Goal: Task Accomplishment & Management: Manage account settings

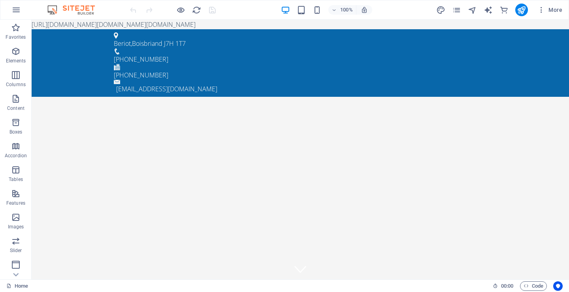
click at [197, 14] on icon "reload" at bounding box center [196, 10] width 9 height 9
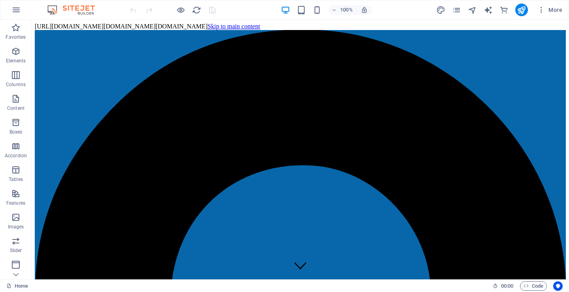
drag, startPoint x: 274, startPoint y: 27, endPoint x: 131, endPoint y: 23, distance: 142.8
drag, startPoint x: 32, startPoint y: 21, endPoint x: 71, endPoint y: 24, distance: 38.8
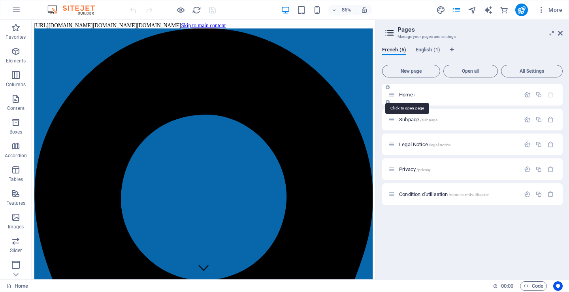
click at [405, 95] on span "Home /" at bounding box center [407, 95] width 16 height 6
drag, startPoint x: 405, startPoint y: 95, endPoint x: 551, endPoint y: 243, distance: 207.7
click at [551, 243] on div "Home / Subpage /subpage Legal Notice /legal-notice Privacy /privacy Condition d…" at bounding box center [472, 178] width 181 height 189
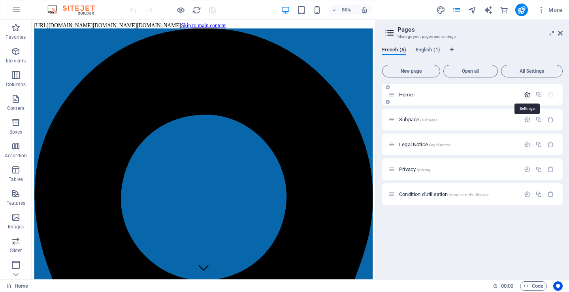
click at [526, 95] on icon "button" at bounding box center [527, 94] width 7 height 7
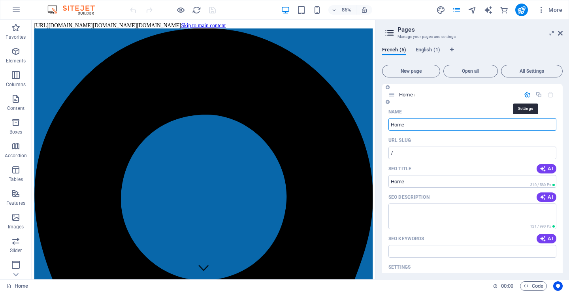
click at [526, 95] on icon "button" at bounding box center [527, 94] width 7 height 7
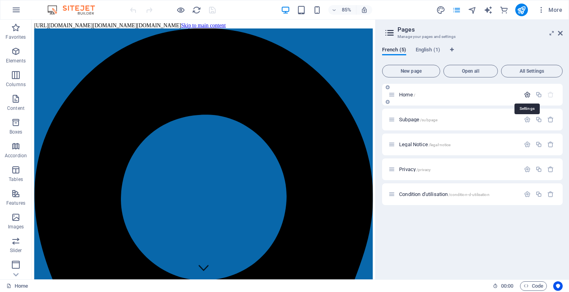
click at [526, 95] on icon "button" at bounding box center [527, 94] width 7 height 7
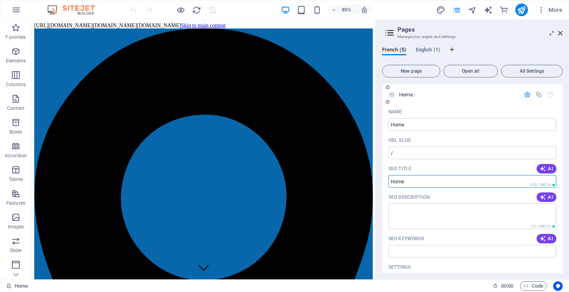
click at [390, 181] on input "SEO Title" at bounding box center [473, 181] width 168 height 13
type input "Collection Drapeaux du Monde"
click at [421, 155] on input "/" at bounding box center [473, 153] width 168 height 13
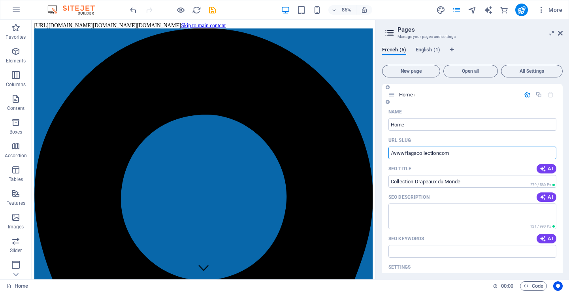
type input "/wwwflagscollectioncom"
click at [416, 123] on input "Home" at bounding box center [473, 124] width 168 height 13
type input "Home/Collection drapeaux du monde inc."
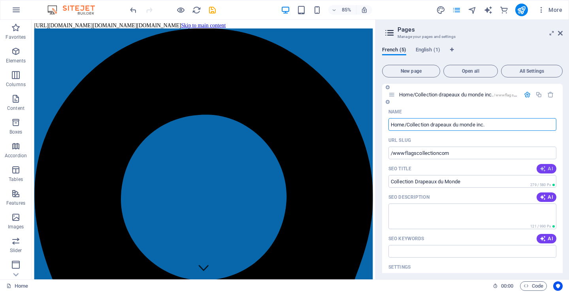
click at [544, 167] on icon "button" at bounding box center [543, 169] width 6 height 6
type input "**Drapeaux et Accessoires - Boisbriand**"
click at [544, 195] on icon "button" at bounding box center [543, 197] width 6 height 6
type textarea "Découvrez une vaste sélection de drapeaux et accessoires pour célébrer vos évén…"
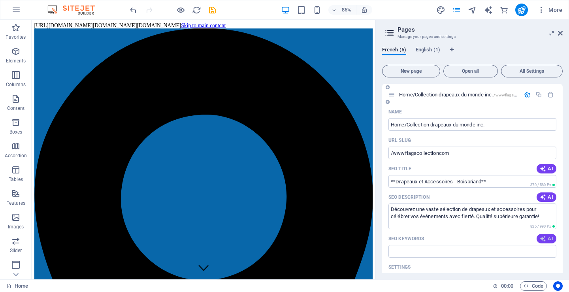
click at [543, 238] on icon "button" at bounding box center [543, 239] width 6 height 6
type input "drapeaux, accessoires, événements, personnalisation, qualité supérieure, fierté…"
click at [426, 50] on span "English (1)" at bounding box center [428, 50] width 25 height 11
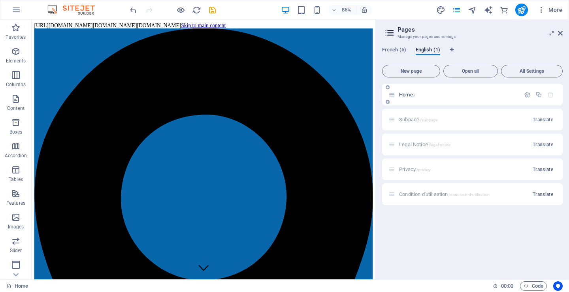
click at [404, 93] on span "Home /" at bounding box center [407, 95] width 16 height 6
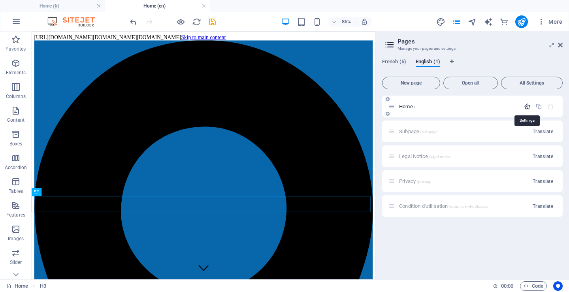
click at [528, 106] on icon "button" at bounding box center [527, 106] width 7 height 7
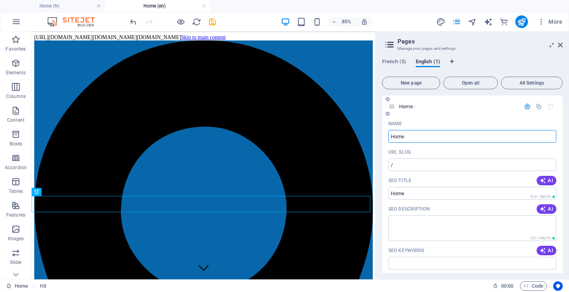
click at [392, 140] on input "Home" at bounding box center [473, 136] width 168 height 13
type input "Home/Flags Collection drapeaux du monde inc."
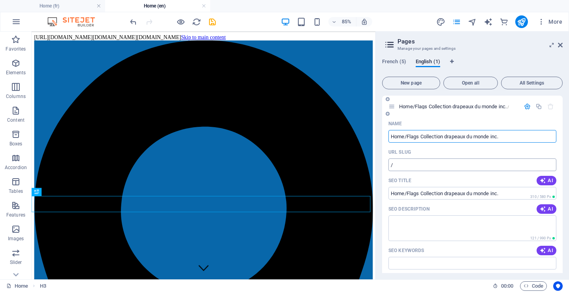
click at [414, 164] on input "/" at bounding box center [473, 165] width 168 height 13
type input "/wwwflagscollectioncom"
click at [548, 181] on span "AI" at bounding box center [546, 181] width 13 height 6
type input "Quality Flags & Accessories"
click at [549, 208] on span "AI" at bounding box center [546, 209] width 13 height 6
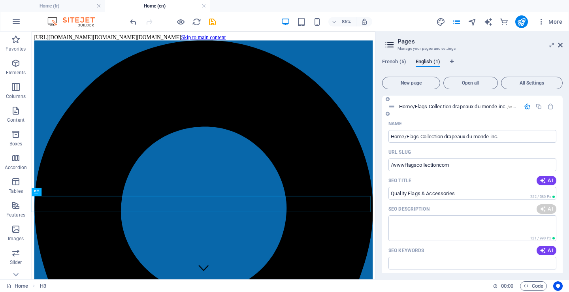
type textarea "Discover high-quality flags and accessories for every occasion! Showcase your p…"
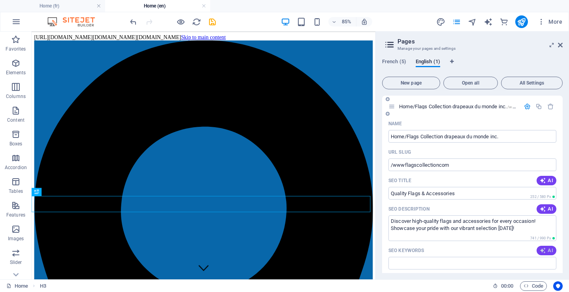
click at [541, 250] on icon "button" at bounding box center [543, 251] width 6 height 6
type input "flags, accessories, custom flags, promotional events, quality nylon flags, flag…"
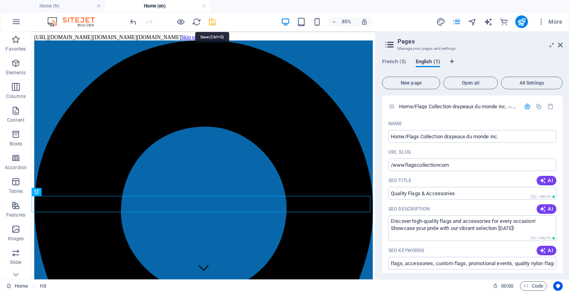
click at [214, 21] on icon "save" at bounding box center [212, 21] width 9 height 9
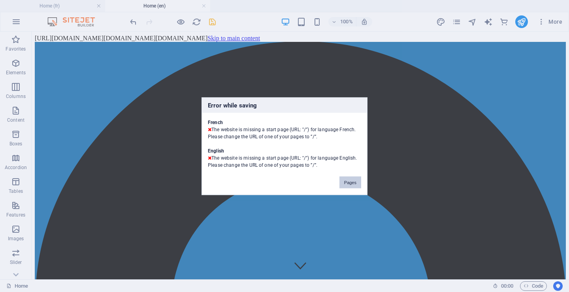
click at [351, 183] on button "Pages" at bounding box center [351, 182] width 22 height 12
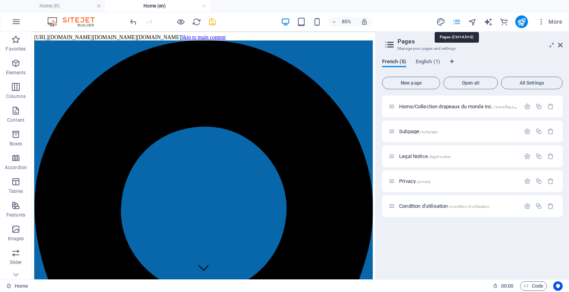
click at [457, 19] on icon "pages" at bounding box center [456, 21] width 9 height 9
drag, startPoint x: 413, startPoint y: 105, endPoint x: 406, endPoint y: 105, distance: 6.7
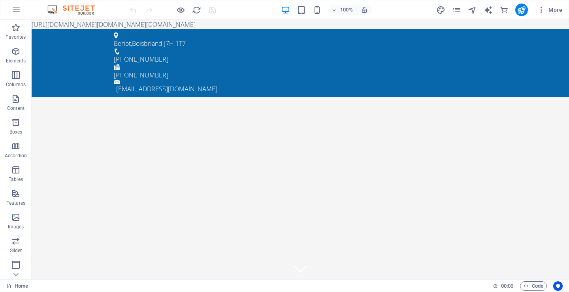
drag, startPoint x: 248, startPoint y: 26, endPoint x: 466, endPoint y: 240, distance: 305.6
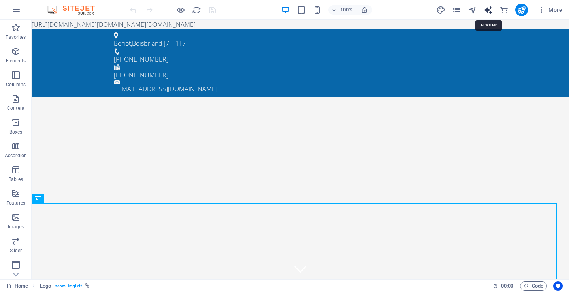
select select "English"
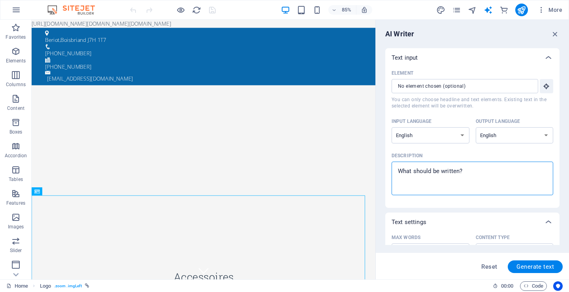
click at [401, 174] on textarea "Description x ​" at bounding box center [473, 179] width 154 height 26
click at [463, 172] on textarea "Description x ​" at bounding box center [473, 179] width 154 height 26
click at [12, 58] on p "Elements" at bounding box center [16, 61] width 20 height 6
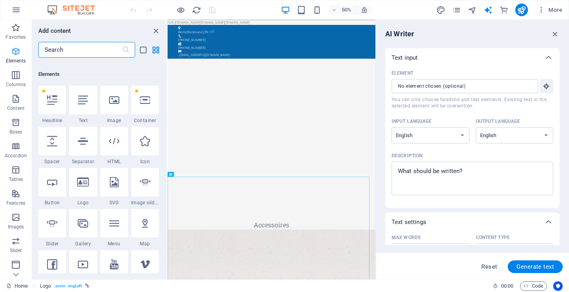
scroll to position [84, 0]
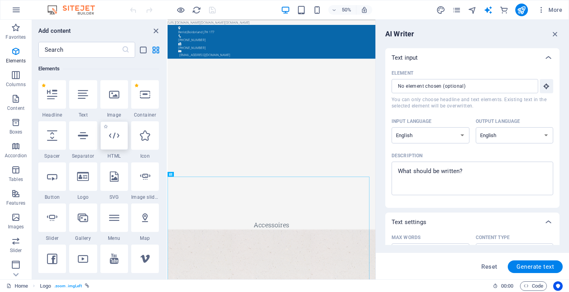
click at [113, 137] on icon at bounding box center [114, 135] width 10 height 10
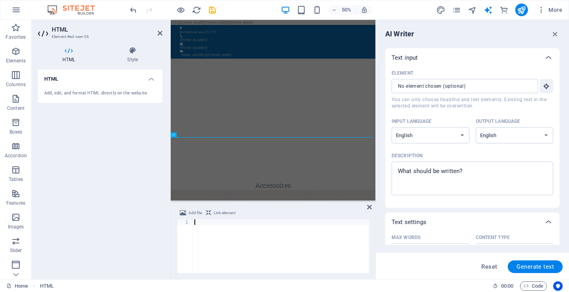
click at [227, 212] on span "Link element" at bounding box center [225, 212] width 22 height 9
click at [228, 212] on span "Link element" at bounding box center [225, 212] width 22 height 9
type textarea "x"
click at [398, 174] on textarea "Description x ​" at bounding box center [473, 179] width 154 height 26
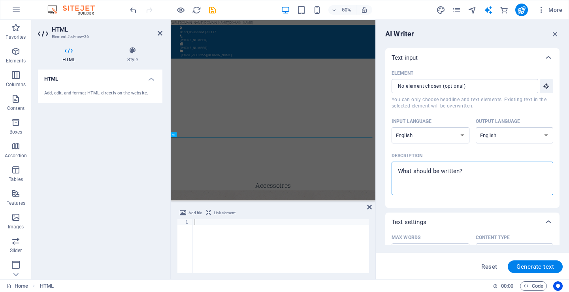
type textarea "C"
type textarea "x"
type textarea "Co"
type textarea "x"
type textarea "Co"
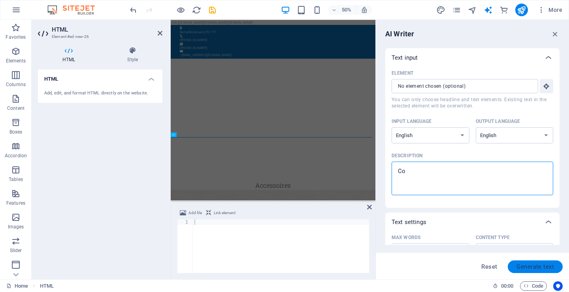
click at [533, 266] on span "Generate text" at bounding box center [536, 267] width 38 height 6
type textarea "x"
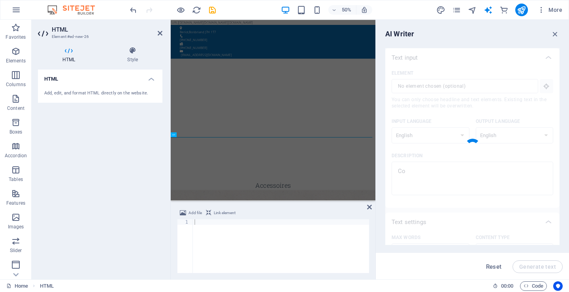
type textarea "x"
type textarea "Co. is dedicated to delivering top-notch services that exceed client expectatio…"
type textarea "x"
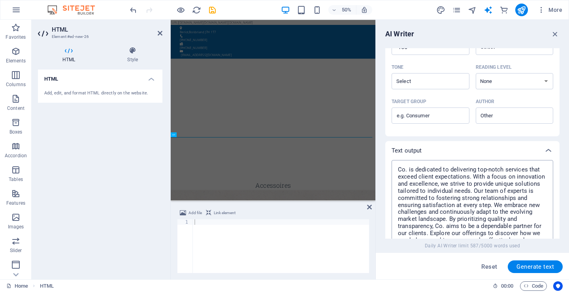
scroll to position [204, 0]
click at [487, 268] on span "Reset" at bounding box center [490, 267] width 16 height 6
type textarea "x"
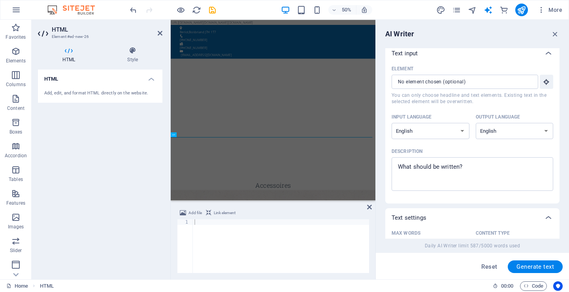
scroll to position [0, 0]
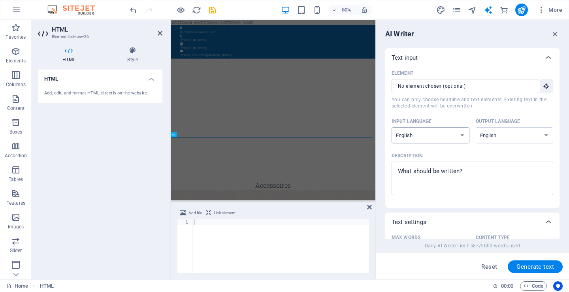
select select "French"
click at [545, 136] on select "Albanian Arabic Armenian Awadhi Azerbaijani Bashkir Basque Belarusian Bengali B…" at bounding box center [515, 135] width 78 height 16
select select "French"
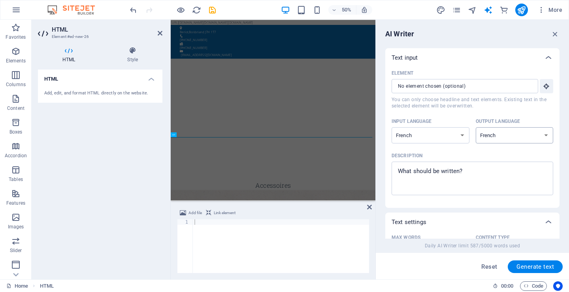
click at [476, 127] on select "Albanian Arabic Armenian Awadhi Azerbaijani Bashkir Basque Belarusian Bengali B…" at bounding box center [515, 135] width 78 height 16
click at [491, 265] on span "Reset" at bounding box center [490, 267] width 16 height 6
select select "English"
type textarea "x"
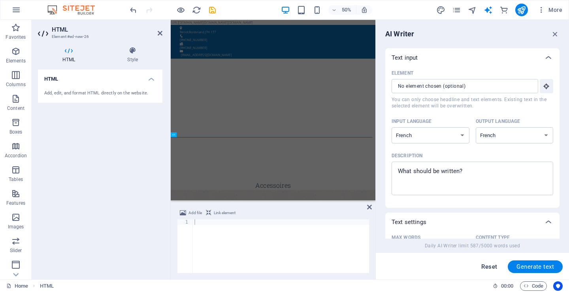
type textarea "x"
select select "French"
click at [544, 134] on select "Albanian Arabic Armenian Awadhi Azerbaijani Bashkir Basque Belarusian Bengali B…" at bounding box center [515, 135] width 78 height 16
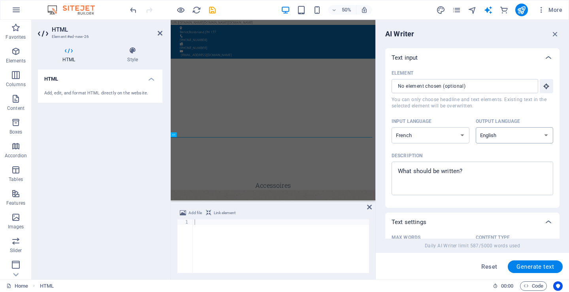
select select "French"
click at [476, 127] on select "Albanian Arabic Armenian Awadhi Azerbaijani Bashkir Basque Belarusian Bengali B…" at bounding box center [515, 135] width 78 height 16
click at [534, 266] on span "Generate text" at bounding box center [536, 267] width 38 height 6
type textarea "x"
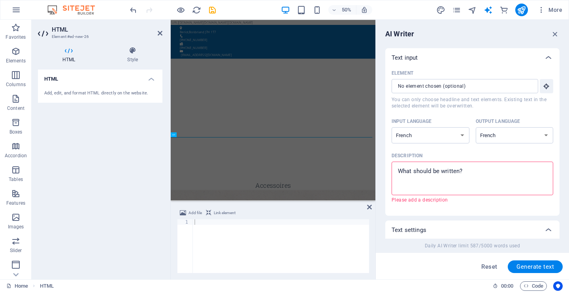
click at [399, 173] on textarea "Description x ​ Please add a description" at bounding box center [473, 179] width 154 height 26
click at [68, 58] on h4 "HTML" at bounding box center [70, 55] width 65 height 17
click at [60, 94] on div "Add, edit, and format HTML directly on the website." at bounding box center [100, 93] width 112 height 7
click at [397, 169] on textarea "Description x ​ Please add a description" at bounding box center [473, 179] width 154 height 26
click at [21, 58] on p "Elements" at bounding box center [16, 61] width 20 height 6
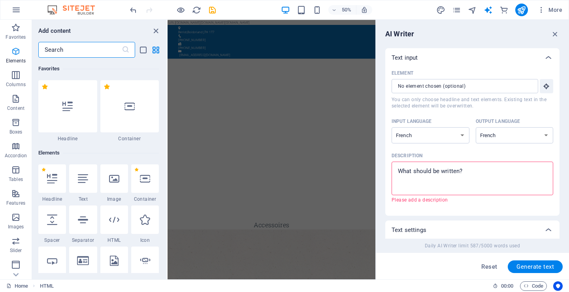
click at [21, 58] on p "Elements" at bounding box center [16, 61] width 20 height 6
click at [112, 223] on icon at bounding box center [114, 220] width 10 height 10
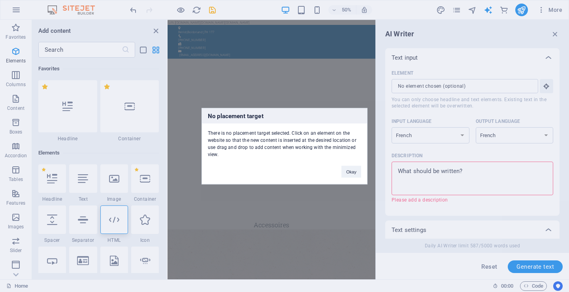
click at [400, 172] on div "No placement target There is no placement target selected. Click on an element …" at bounding box center [284, 146] width 569 height 292
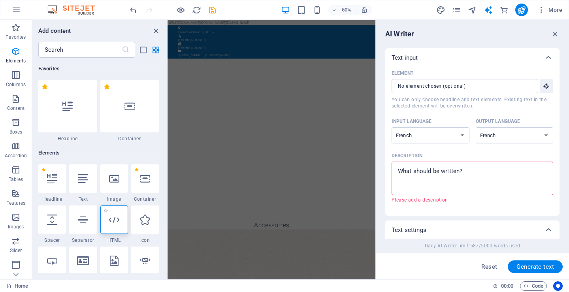
click at [111, 225] on div at bounding box center [114, 220] width 28 height 28
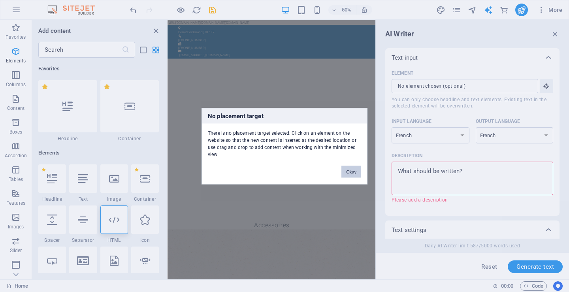
click at [351, 173] on button "Okay" at bounding box center [352, 172] width 20 height 12
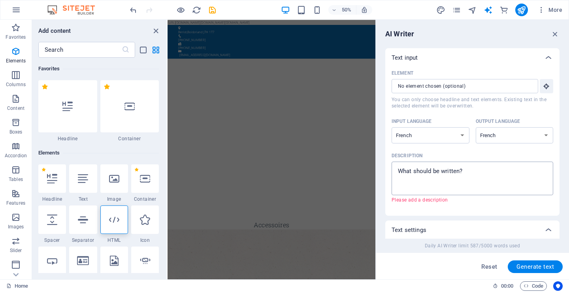
type textarea "x"
click at [485, 171] on textarea "Description x ​ Please add a description" at bounding box center [473, 179] width 154 height 26
type textarea "C"
type textarea "x"
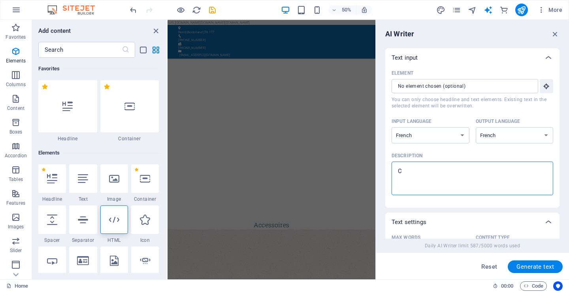
type textarea "Co"
type textarea "x"
type textarea "Col"
type textarea "x"
type textarea "Coll"
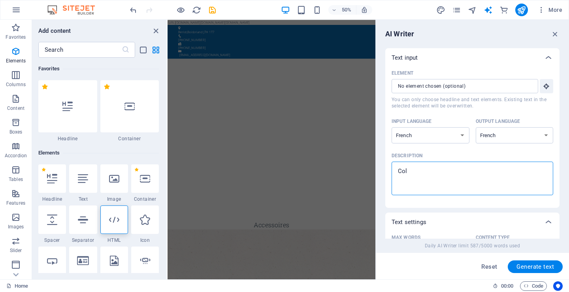
type textarea "x"
type textarea "Colle"
type textarea "x"
type textarea "Collec"
type textarea "x"
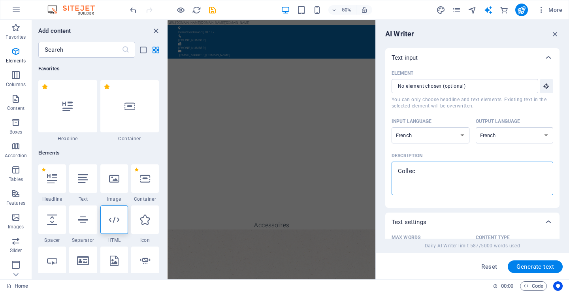
type textarea "Collect"
type textarea "x"
type textarea "Collecti"
type textarea "x"
type textarea "Collectio"
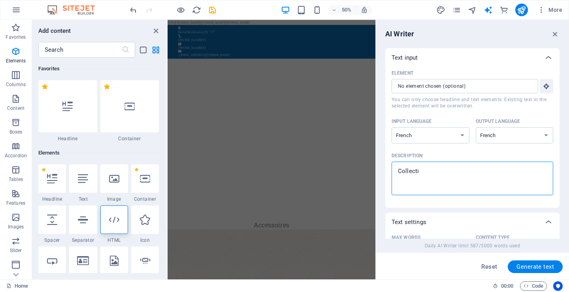
type textarea "x"
type textarea "Collection"
type textarea "x"
type textarea "Collection"
type textarea "x"
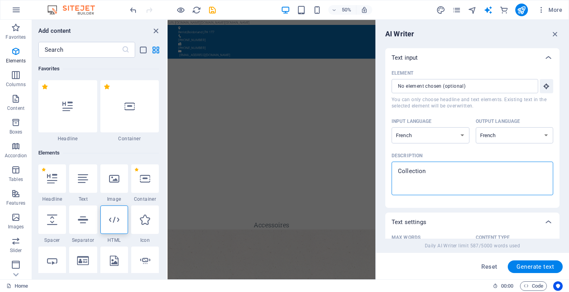
type textarea "Collection D"
type textarea "x"
type textarea "Collection Dr"
type textarea "x"
type textarea "Collection Dra"
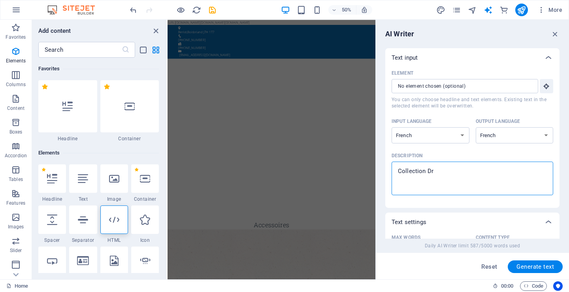
type textarea "x"
type textarea "Collection Drap"
type textarea "x"
type textarea "Collection Drape"
type textarea "x"
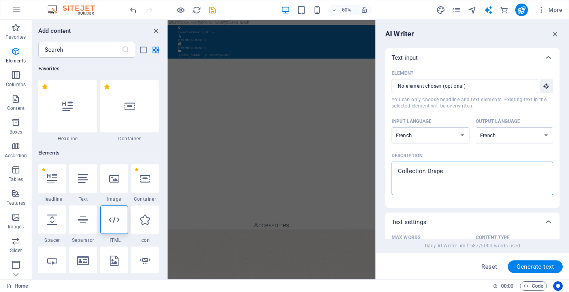
type textarea "Collection Drapea"
type textarea "x"
type textarea "Collection Drapeau"
type textarea "x"
type textarea "Collection Drapeaux"
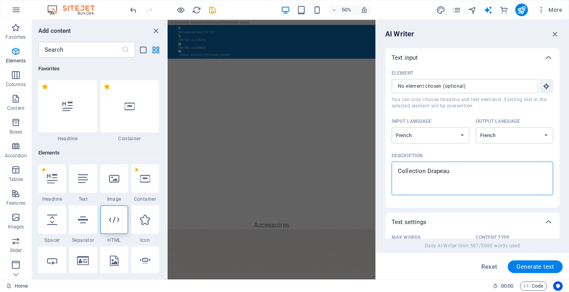
type textarea "x"
type textarea "Collection Drapeaux"
type textarea "x"
type textarea "Collection Drapeaux d"
type textarea "x"
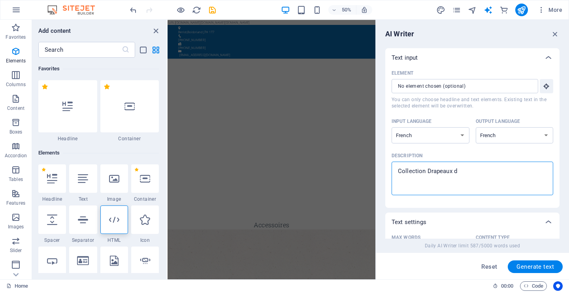
type textarea "Collection Drapeaux du"
type textarea "x"
type textarea "Collection Drapeaux du"
type textarea "x"
type textarea "Collection Drapeaux du M"
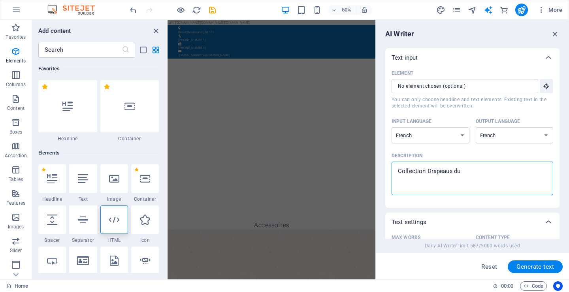
type textarea "x"
type textarea "Collection Drapeaux du Mo"
type textarea "x"
type textarea "Collection Drapeaux du Mon"
type textarea "x"
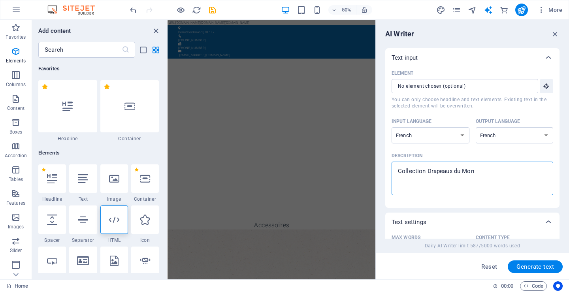
type textarea "Collection Drapeaux du Mond"
type textarea "x"
type textarea "Collection Drapeaux du Monde"
type textarea "x"
type textarea "Collection Drapeaux du Monde,"
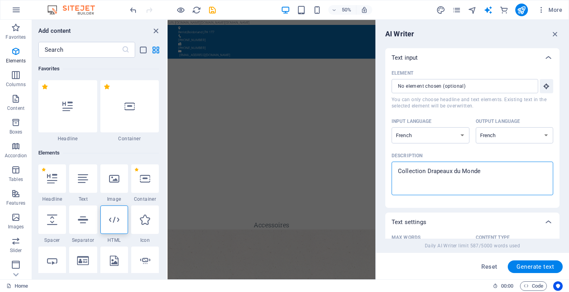
type textarea "x"
type textarea "Collection Drapeaux du Monde,"
type textarea "x"
type textarea "Collection Drapeaux du Monde, B"
type textarea "x"
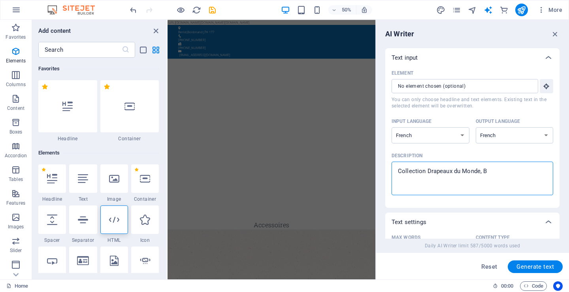
type textarea "Collection Drapeaux du Monde, Bo"
type textarea "x"
type textarea "Collection Drapeaux du Monde, Bou"
type textarea "x"
type textarea "Collection Drapeaux du Monde, Bout"
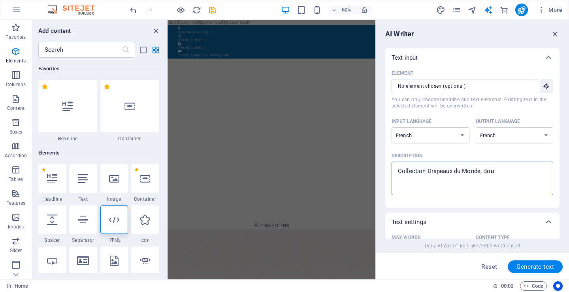
type textarea "x"
type textarea "Collection Drapeaux du Monde, Bouti"
type textarea "x"
type textarea "Collection Drapeaux du Monde, Boutiq"
type textarea "x"
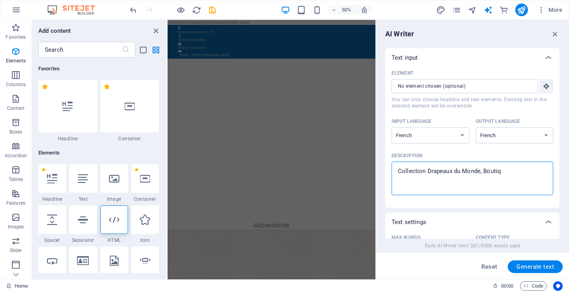
type textarea "Collection Drapeaux du Monde, Boutiqu"
type textarea "x"
type textarea "Collection Drapeaux du Monde, Boutique"
type textarea "x"
type textarea "Collection Drapeaux du Monde, Boutique"
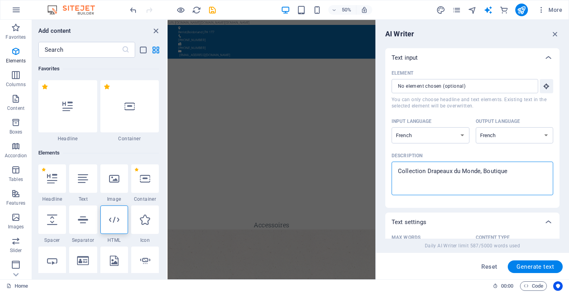
type textarea "x"
type textarea "Collection Drapeaux du Monde, Boutique d"
type textarea "x"
type textarea "Collection Drapeaux du Monde, Boutique de"
type textarea "x"
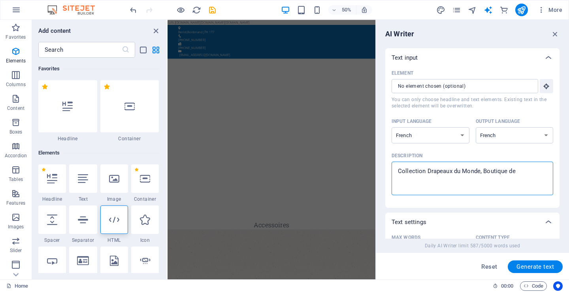
type textarea "Collection Drapeaux du Monde, Boutique de"
type textarea "x"
type textarea "Collection Drapeaux du Monde, Boutique de d"
type textarea "x"
type textarea "Collection Drapeaux du Monde, Boutique de dr"
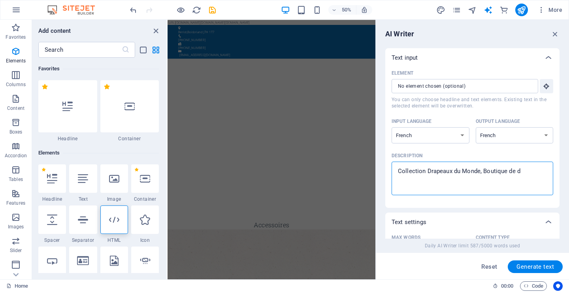
type textarea "x"
type textarea "Collection Drapeaux du Monde, Boutique de dra"
type textarea "x"
type textarea "Collection Drapeaux du Monde, Boutique de drap"
type textarea "x"
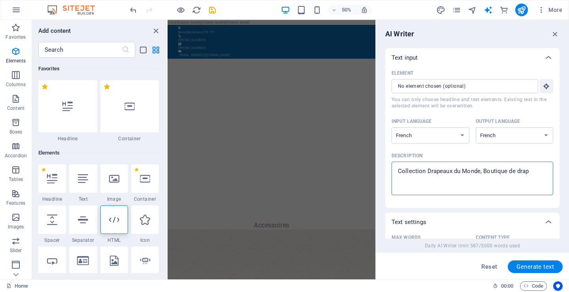
type textarea "Collection Drapeaux du Monde, Boutique de drape"
type textarea "x"
type textarea "Collection Drapeaux du Monde, Boutique de drapea"
type textarea "x"
type textarea "Collection Drapeaux du Monde, Boutique de drapeau"
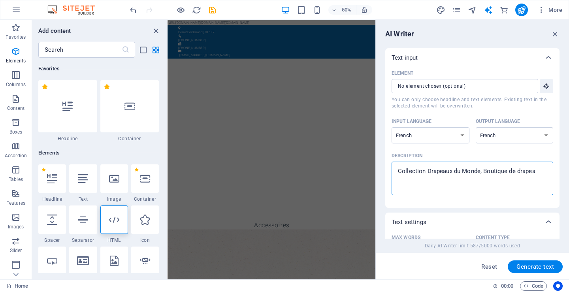
type textarea "x"
type textarea "Collection Drapeaux du Monde, Boutique de drapeaux"
type textarea "x"
type textarea "Collection Drapeaux du Monde, Boutique de drapeaux"
type textarea "x"
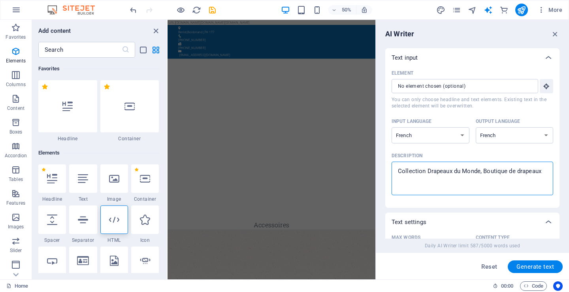
type textarea "Collection Drapeaux du Monde, Boutique de drapeaux e"
type textarea "x"
type textarea "Collection Drapeaux du Monde, Boutique de drapeaux en"
type textarea "x"
type textarea "Collection Drapeaux du Monde, Boutique de drapeaux en"
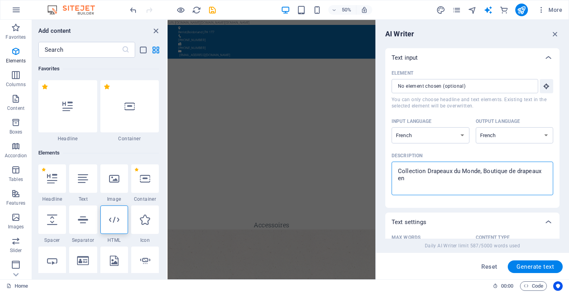
type textarea "x"
type textarea "Collection Drapeaux du Monde, Boutique de drapeaux en l"
type textarea "x"
type textarea "Collection Drapeaux du Monde, Boutique de drapeaux en li"
type textarea "x"
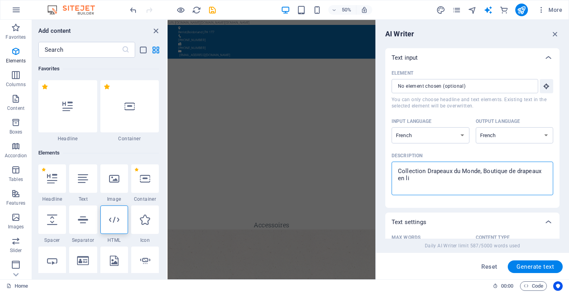
type textarea "Collection Drapeaux du Monde, Boutique de drapeaux en lig"
type textarea "x"
type textarea "Collection Drapeaux du Monde, Boutique de drapeaux en lign"
type textarea "x"
type textarea "Collection Drapeaux du Monde, Boutique de drapeaux en ligne"
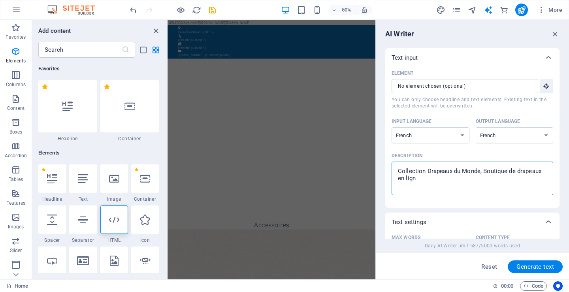
type textarea "x"
type textarea "Collection Drapeaux du Monde, Boutique de drapeaux en ligne,"
type textarea "x"
type textarea "Collection Drapeaux du Monde, Boutique de drapeaux en ligne,"
type textarea "x"
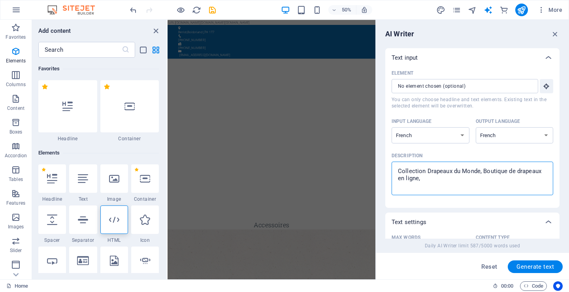
type textarea "Collection Drapeaux du Monde, Boutique de drapeaux en ligne, d"
type textarea "x"
type textarea "Collection Drapeaux du Monde, Boutique de drapeaux en ligne, de"
type textarea "x"
type textarea "Collection Drapeaux du Monde, Boutique de drapeaux en ligne, dem"
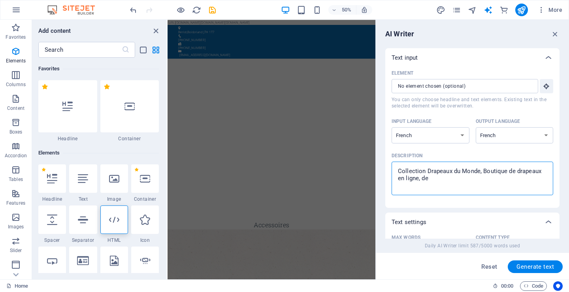
type textarea "x"
type textarea "Collection Drapeaux du Monde, Boutique de drapeaux en ligne, dema"
type textarea "x"
type textarea "Collection Drapeaux du Monde, Boutique de drapeaux en ligne, deman"
type textarea "x"
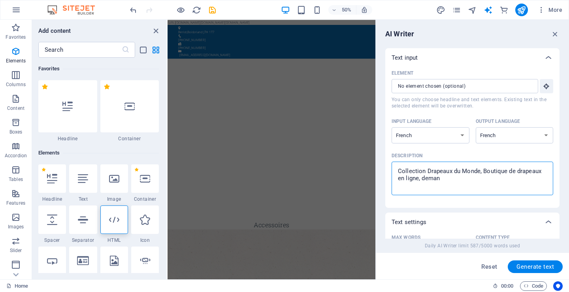
type textarea "Collection Drapeaux du Monde, Boutique de drapeaux en ligne, demand"
type textarea "x"
type textarea "Collection Drapeaux du Monde, Boutique de drapeaux en ligne, demande"
type textarea "x"
type textarea "Collection Drapeaux du Monde, Boutique de drapeaux en ligne, demandez"
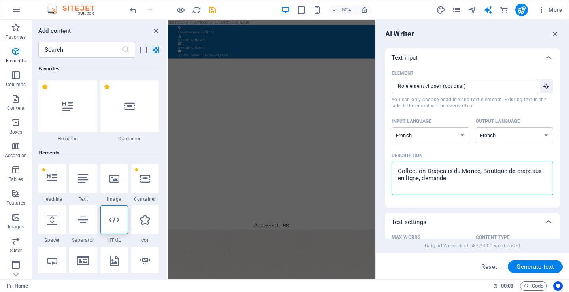
type textarea "x"
type textarea "Collection Drapeaux du Monde, Boutique de drapeaux en ligne, demandez"
type textarea "x"
type textarea "Collection Drapeaux du Monde, Boutique de drapeaux en ligne, demandez i"
type textarea "x"
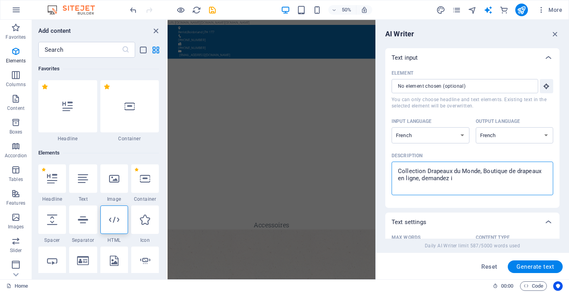
type textarea "Collection Drapeaux du Monde, Boutique de drapeaux en ligne, demandez in"
type textarea "x"
type textarea "Collection Drapeaux du Monde, Boutique de drapeaux en ligne, demandez inf"
type textarea "x"
type textarea "Collection Drapeaux du Monde, Boutique de drapeaux en ligne, demandez info"
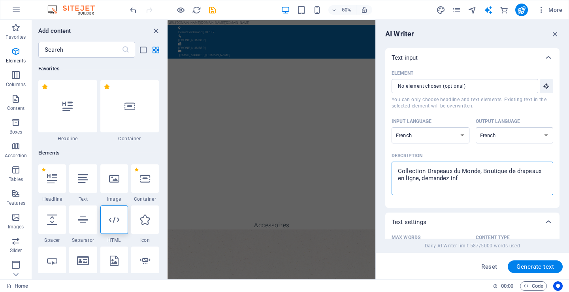
type textarea "x"
type textarea "Collection Drapeaux du Monde, Boutique de drapeaux en ligne, demandez infor"
type textarea "x"
type textarea "Collection Drapeaux du Monde, Boutique de drapeaux en ligne, demandez inform"
type textarea "x"
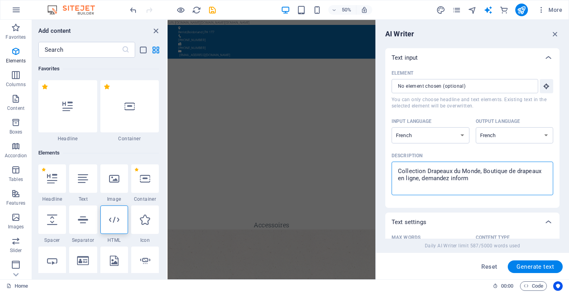
type textarea "Collection Drapeaux du Monde, Boutique de drapeaux en ligne, demandez informa"
type textarea "x"
type textarea "Collection Drapeaux du Monde, Boutique de drapeaux en ligne, demandez informat"
type textarea "x"
type textarea "Collection Drapeaux du Monde, Boutique de drapeaux en ligne, demandez informati"
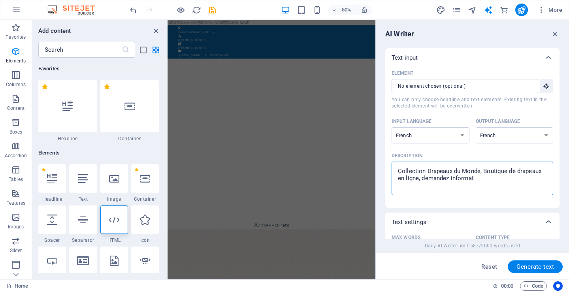
type textarea "x"
type textarea "Collection Drapeaux du Monde, Boutique de drapeaux en ligne, demandez informatio"
type textarea "x"
type textarea "Collection Drapeaux du Monde, Boutique de drapeaux en ligne, demandez informati…"
type textarea "x"
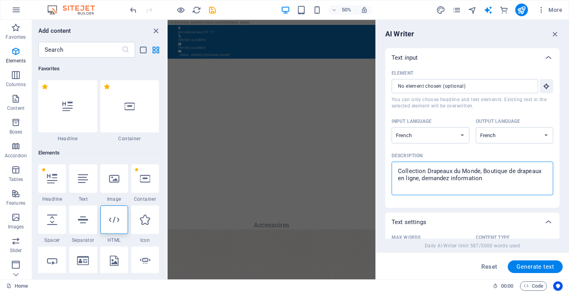
type textarea "Collection Drapeaux du Monde, Boutique de drapeaux en ligne, demandez informati…"
type textarea "x"
type textarea "Collection Drapeaux du Monde, Boutique de drapeaux en ligne, demandez informati…"
type textarea "x"
type textarea "Collection Drapeaux du Monde, Boutique de drapeaux en ligne, demandez informati…"
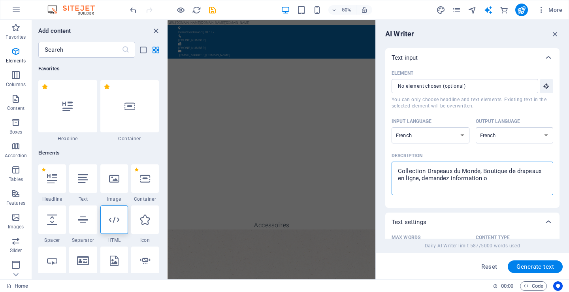
type textarea "x"
type textarea "Collection Drapeaux du Monde, Boutique de drapeaux en ligne, demandez informati…"
type textarea "x"
type textarea "Collection Drapeaux du Monde, Boutique de drapeaux en ligne, demandez informati…"
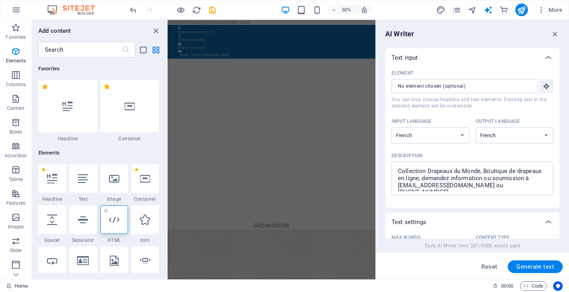
click at [114, 220] on icon at bounding box center [114, 220] width 10 height 10
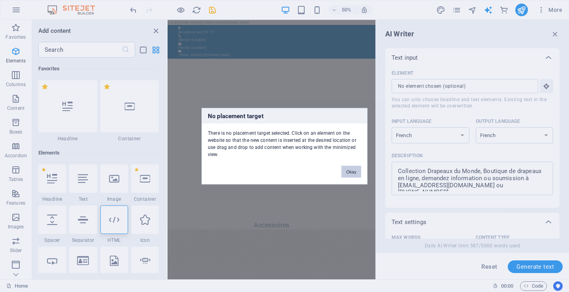
click at [351, 171] on button "Okay" at bounding box center [352, 172] width 20 height 12
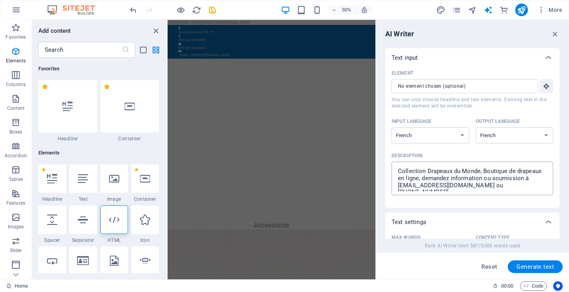
click at [394, 170] on div "Collection Drapeaux du Monde, Boutique de drapeaux en ligne, demandez informati…" at bounding box center [473, 179] width 162 height 34
click at [396, 170] on textarea "Collection Drapeaux du Monde, Boutique de drapeaux en ligne, demandez informati…" at bounding box center [473, 179] width 154 height 26
click at [116, 222] on icon at bounding box center [114, 220] width 10 height 10
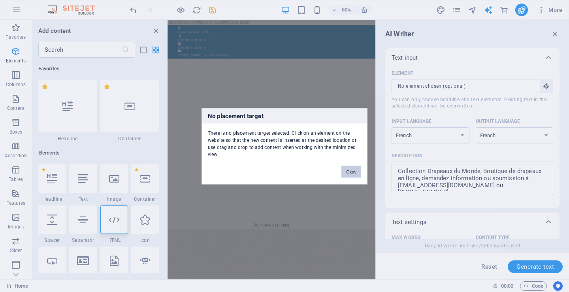
click at [353, 172] on button "Okay" at bounding box center [352, 172] width 20 height 12
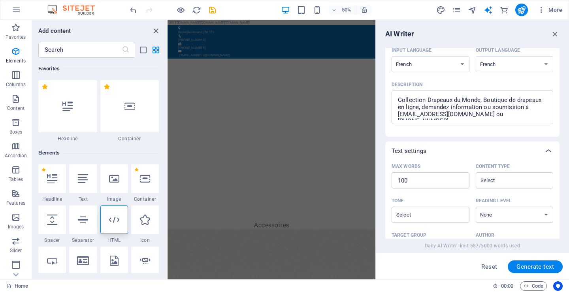
scroll to position [79, 0]
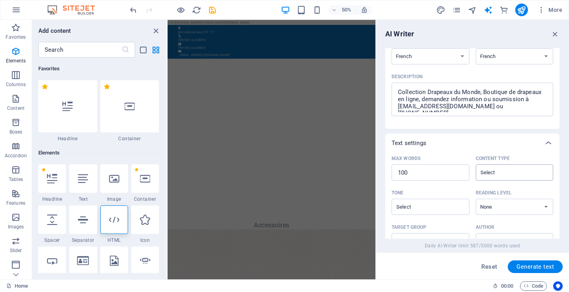
click at [504, 174] on input "Content type ​" at bounding box center [508, 172] width 60 height 11
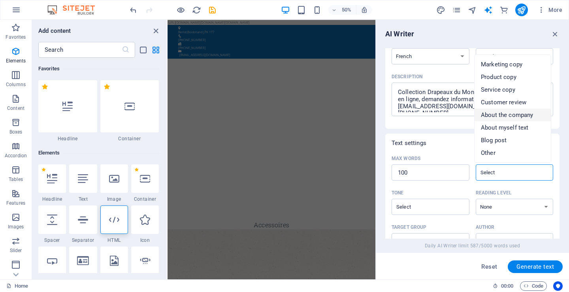
click at [509, 113] on span "About the company" at bounding box center [507, 115] width 52 height 8
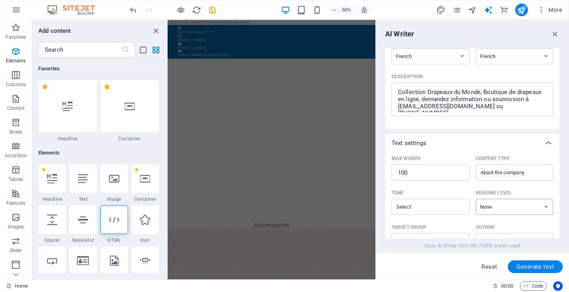
click at [503, 206] on select "None Academic Adult Teen Child" at bounding box center [515, 207] width 78 height 16
click at [476, 199] on select "None Academic Adult Teen Child" at bounding box center [515, 207] width 78 height 16
click at [447, 210] on input "Tone ​" at bounding box center [424, 206] width 60 height 11
click at [415, 239] on span "Friendly" at bounding box center [408, 239] width 21 height 8
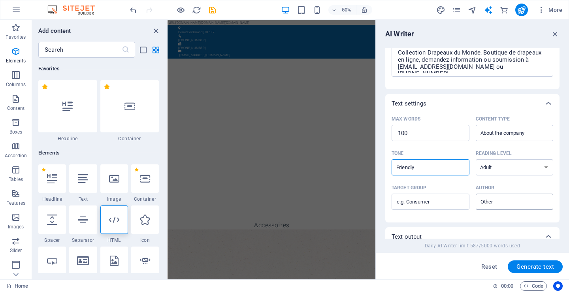
click at [518, 203] on input "Author ​" at bounding box center [508, 201] width 60 height 11
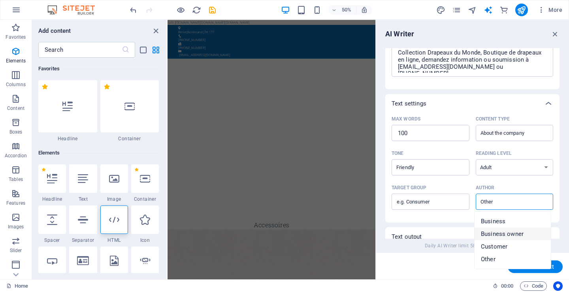
click at [497, 234] on span "Business owner" at bounding box center [502, 234] width 43 height 8
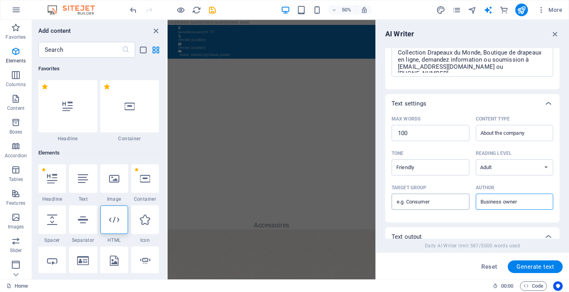
click at [439, 202] on input "Target group ​" at bounding box center [431, 202] width 78 height 13
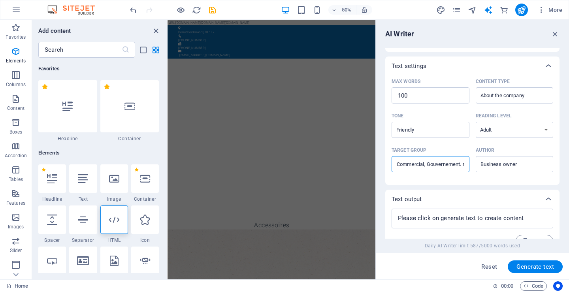
scroll to position [171, 0]
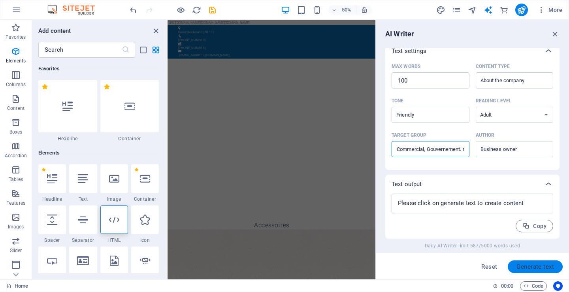
click at [521, 265] on span "Generate text" at bounding box center [536, 267] width 38 height 6
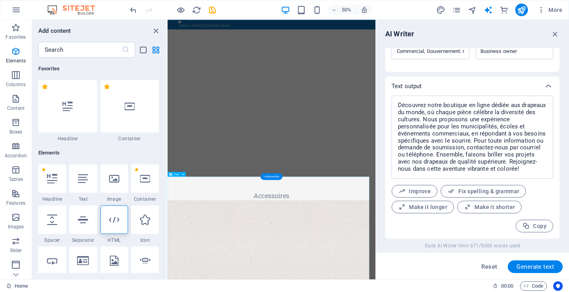
scroll to position [79, 0]
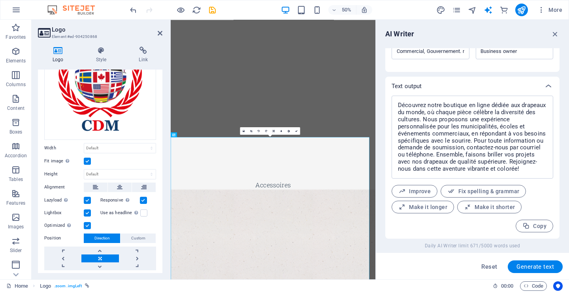
click at [87, 160] on label at bounding box center [87, 161] width 7 height 7
click at [0, 0] on input "Fit image Automatically fit image to a fixed width and height" at bounding box center [0, 0] width 0 height 0
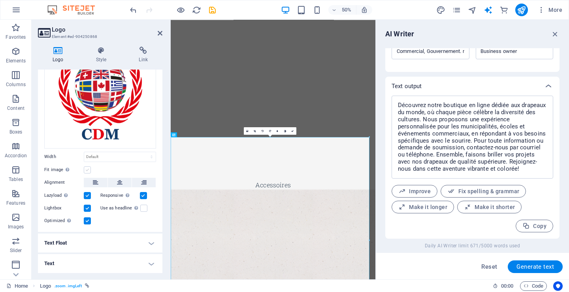
scroll to position [69, 0]
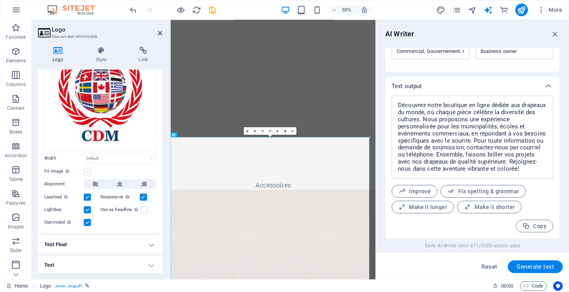
click at [87, 170] on label at bounding box center [87, 171] width 7 height 7
click at [0, 0] on input "Fit image Automatically fit image to a fixed width and height" at bounding box center [0, 0] width 0 height 0
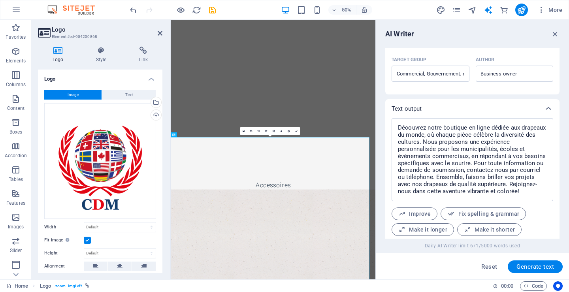
scroll to position [230, 0]
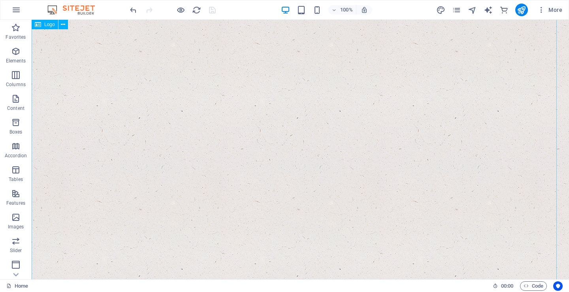
scroll to position [554, 0]
click at [238, 88] on div "Collection Drapeaux du monde - https://flagscollection.com - info@flagscollecti…" at bounding box center [301, 40] width 538 height 568
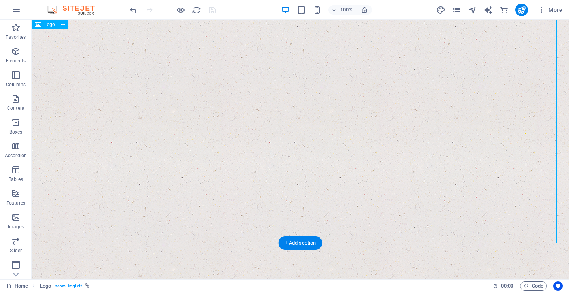
click at [238, 88] on div "Collection Drapeaux du monde - https://flagscollection.com - info@flagscollecti…" at bounding box center [301, 40] width 538 height 568
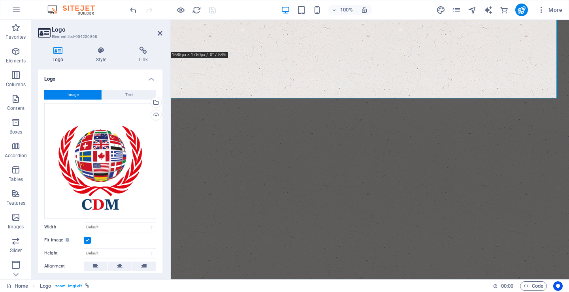
scroll to position [395, 0]
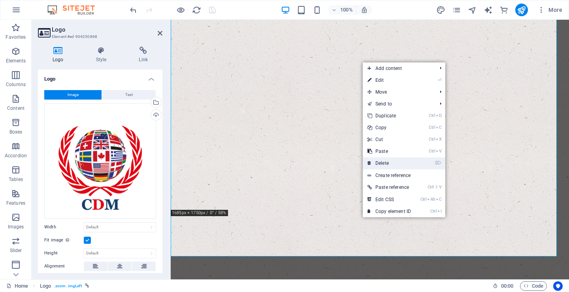
click at [384, 161] on link "⌦ Delete" at bounding box center [389, 163] width 53 height 12
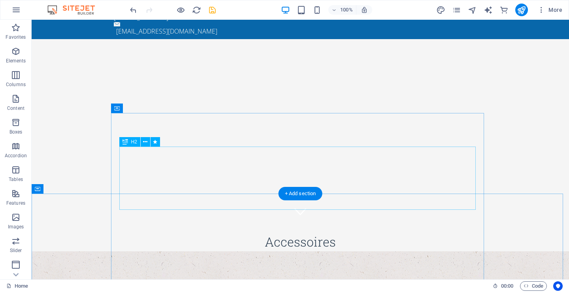
scroll to position [0, 0]
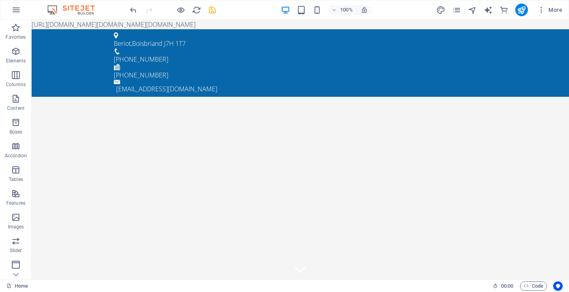
click at [217, 9] on icon "save" at bounding box center [212, 10] width 9 height 9
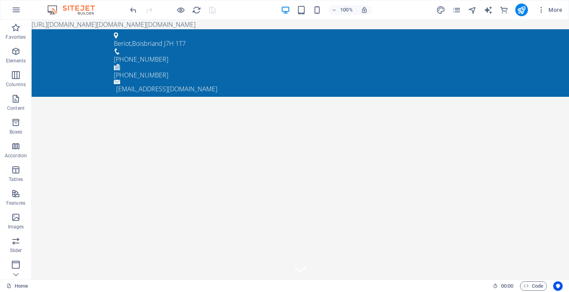
drag, startPoint x: 377, startPoint y: 25, endPoint x: 256, endPoint y: 28, distance: 121.4
